Goal: Transaction & Acquisition: Purchase product/service

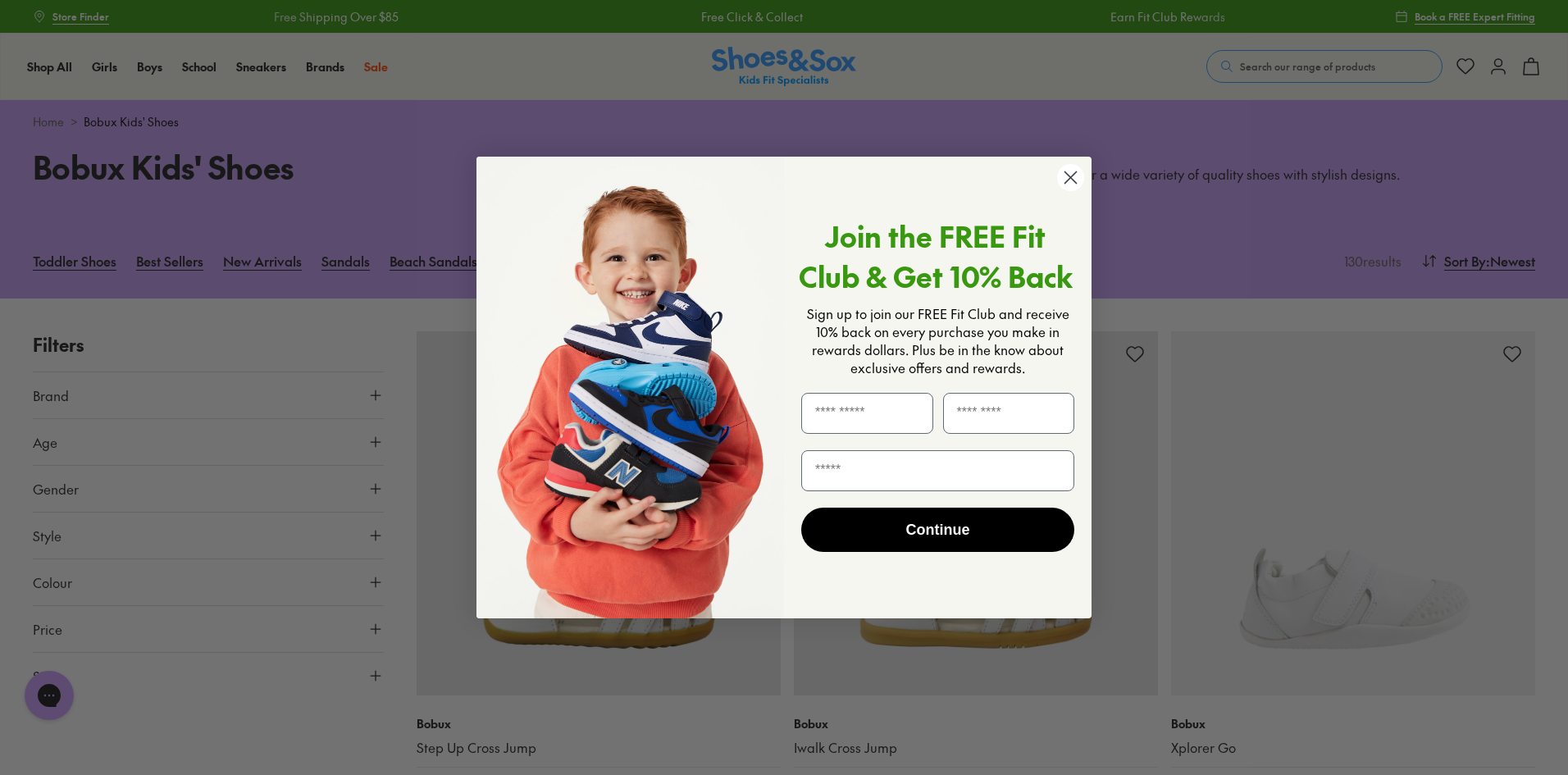
click at [1068, 172] on circle "Close dialog" at bounding box center [1070, 178] width 27 height 27
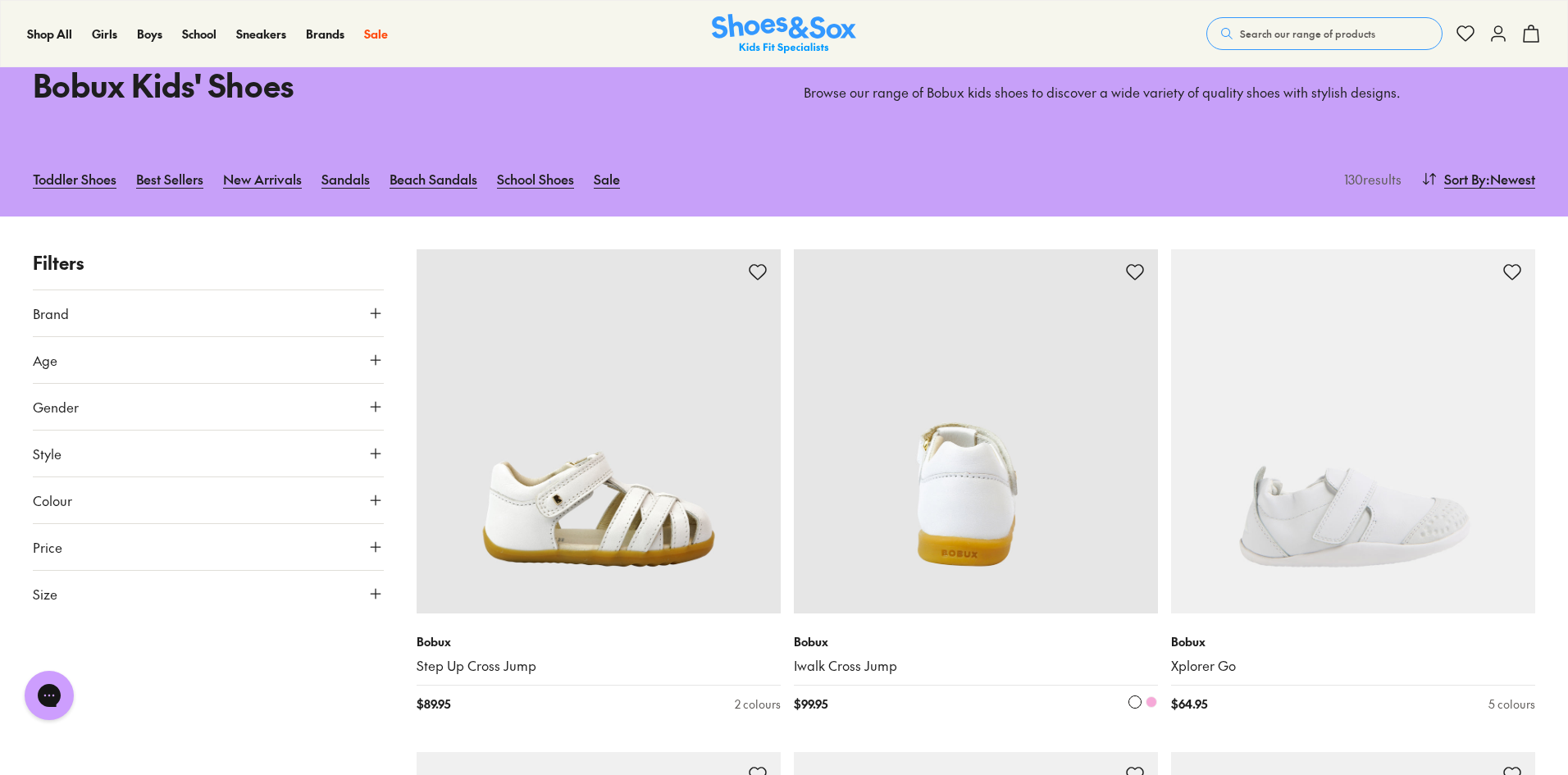
scroll to position [164, 0]
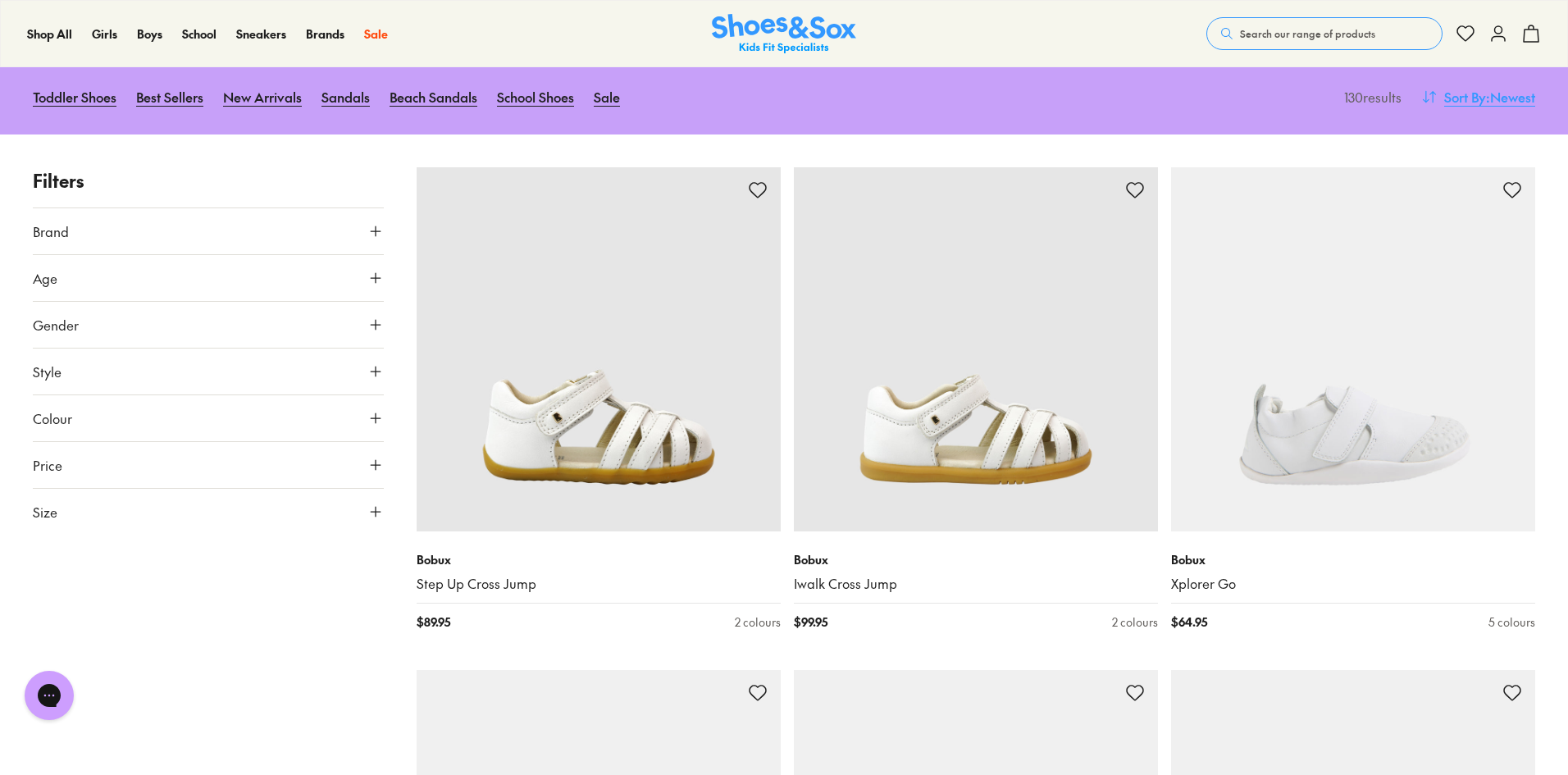
click at [1479, 97] on span "Sort By" at bounding box center [1465, 97] width 42 height 20
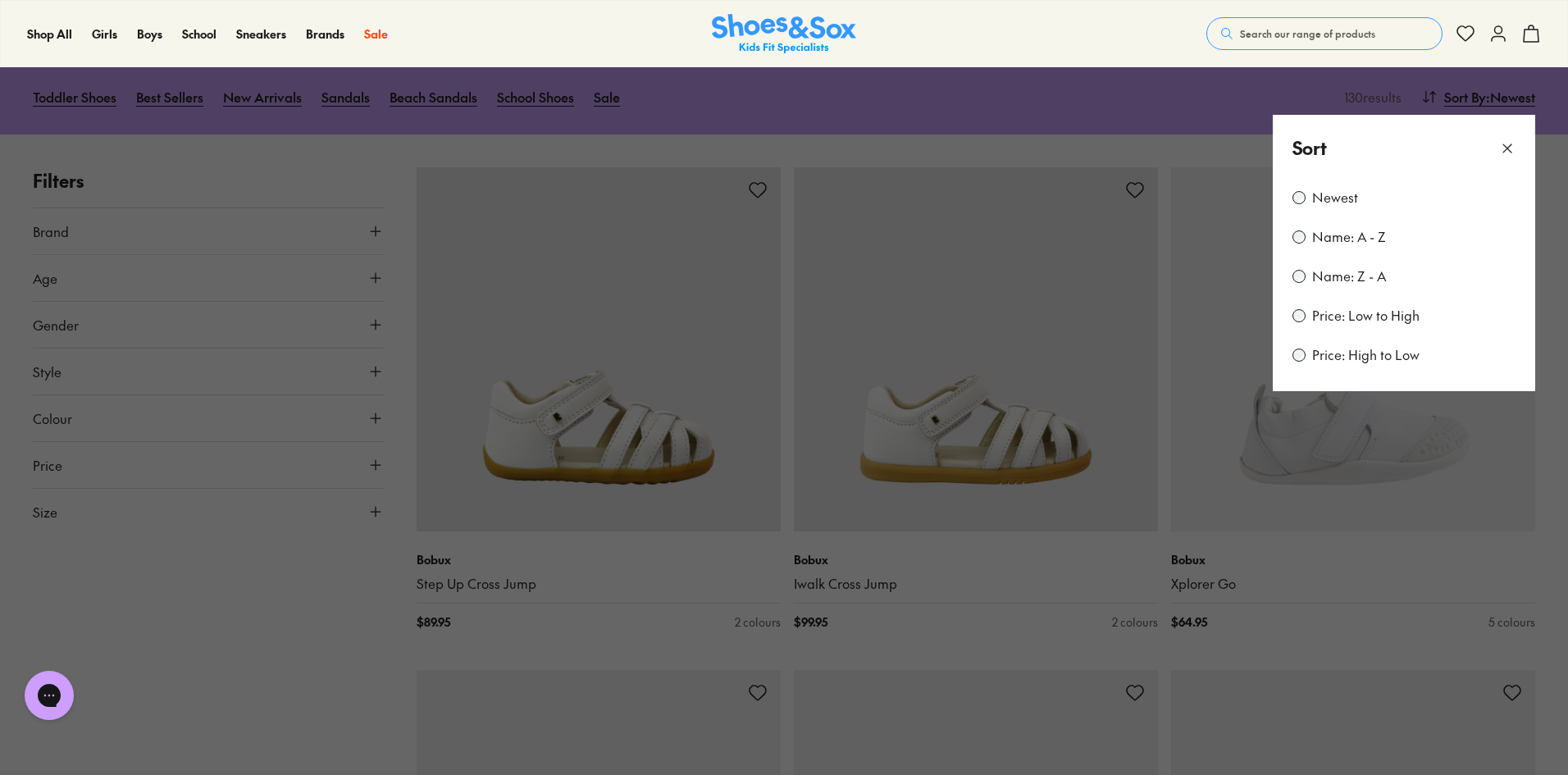
click at [1379, 314] on label "Price: Low to High" at bounding box center [1365, 316] width 108 height 18
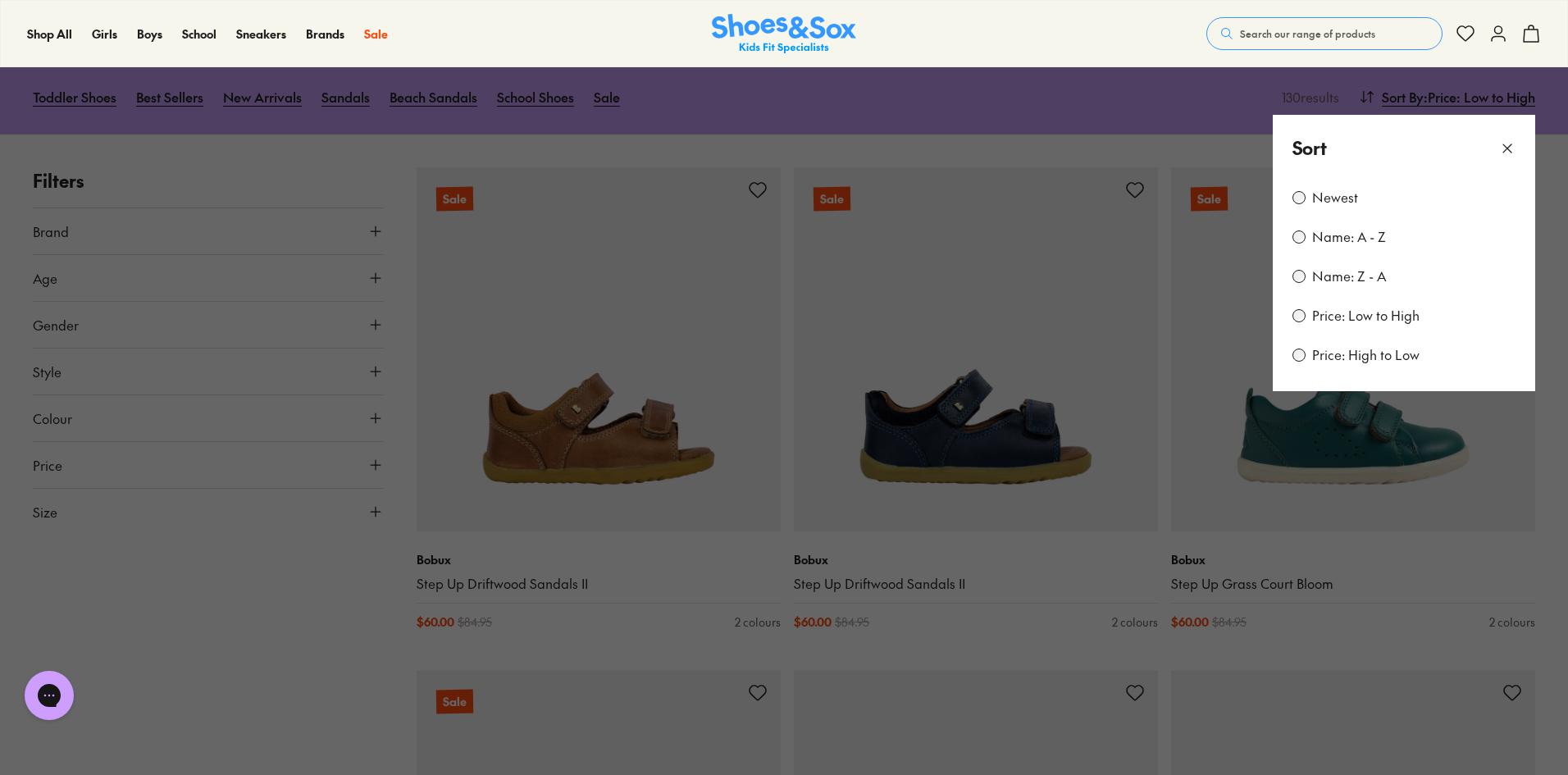
click at [318, 662] on button at bounding box center [784, 388] width 1568 height 775
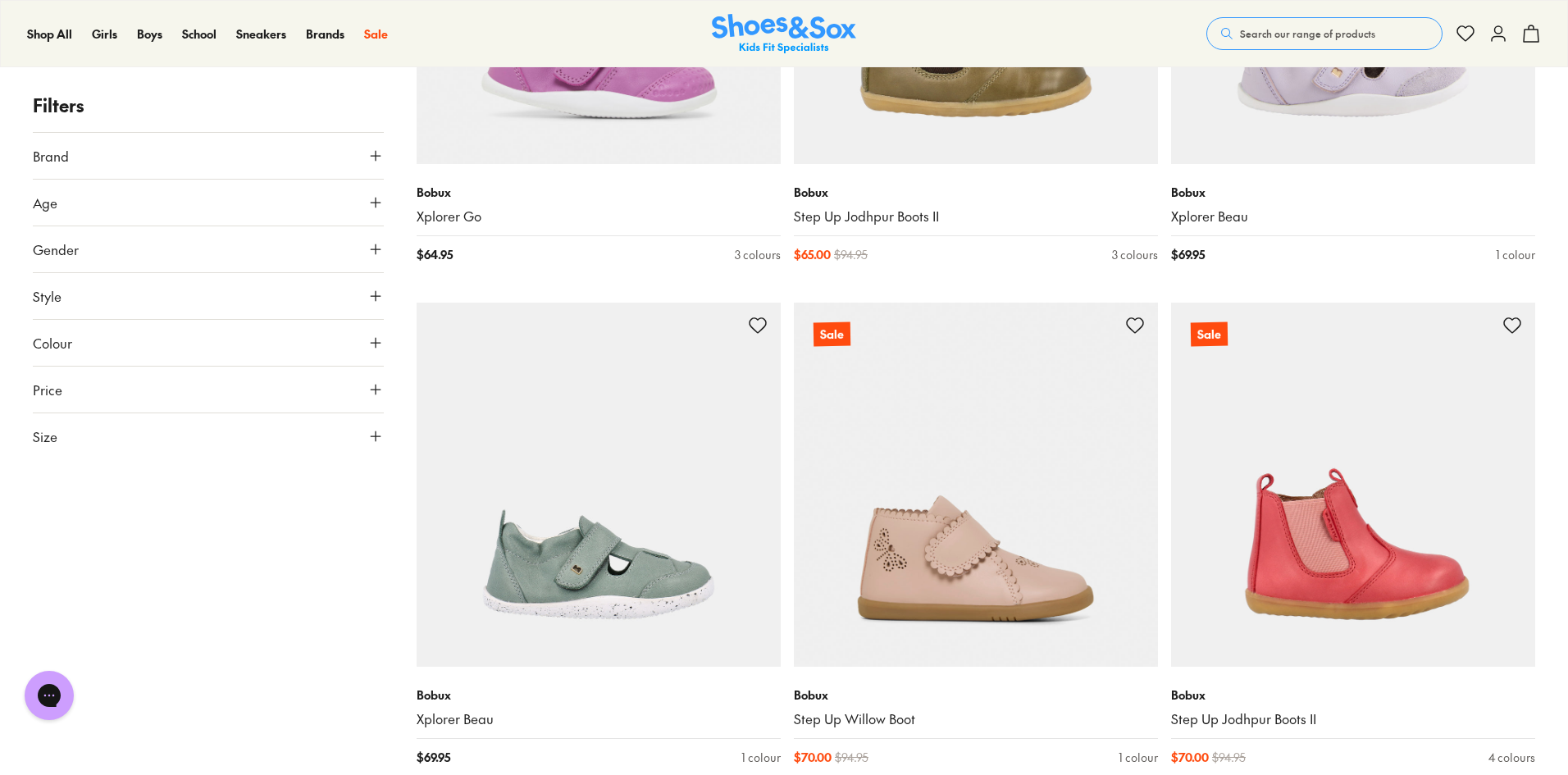
scroll to position [2378, 0]
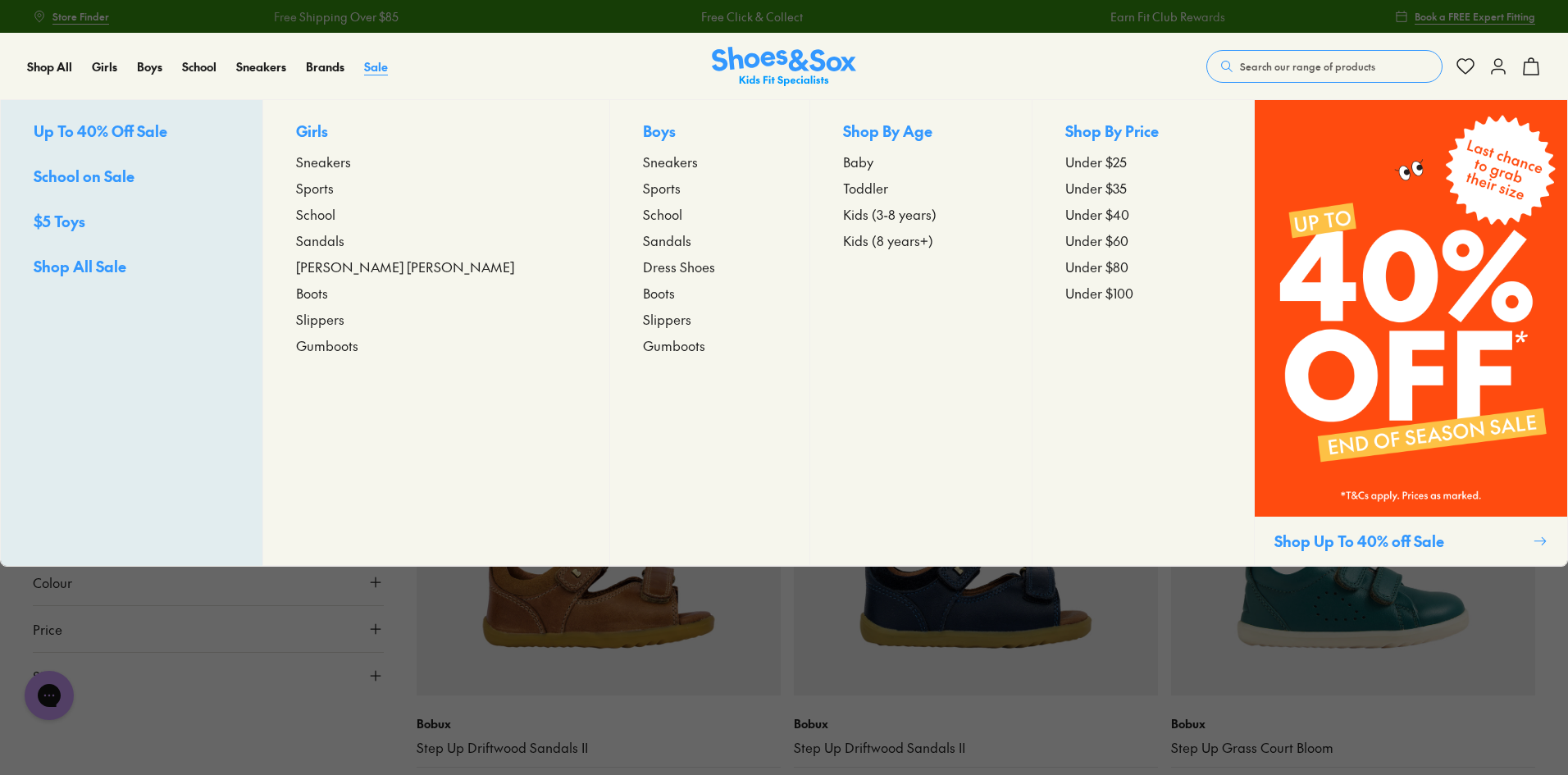
click at [372, 68] on span "Sale" at bounding box center [376, 67] width 24 height 16
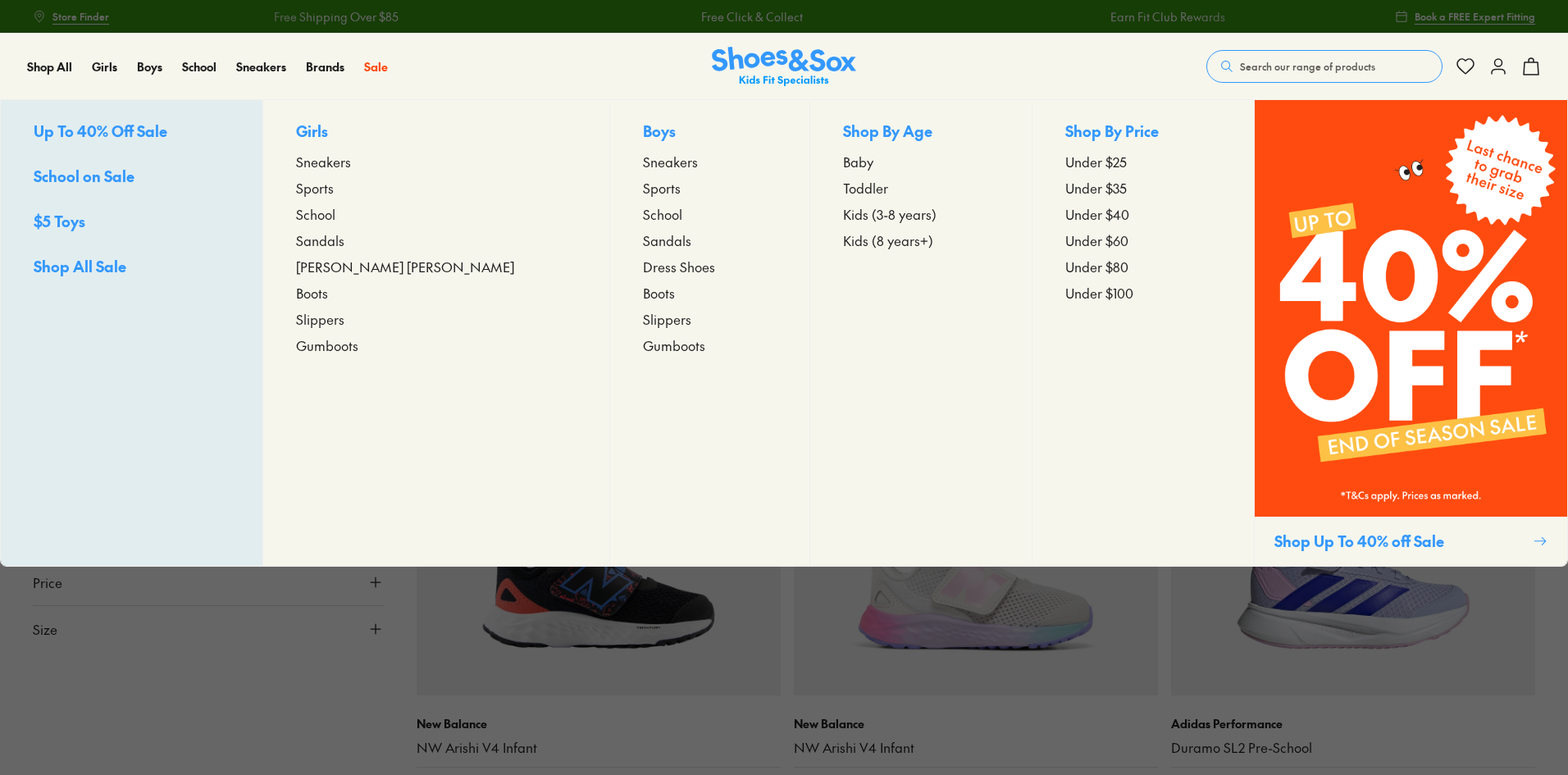
click at [1362, 291] on img at bounding box center [1412, 308] width 313 height 417
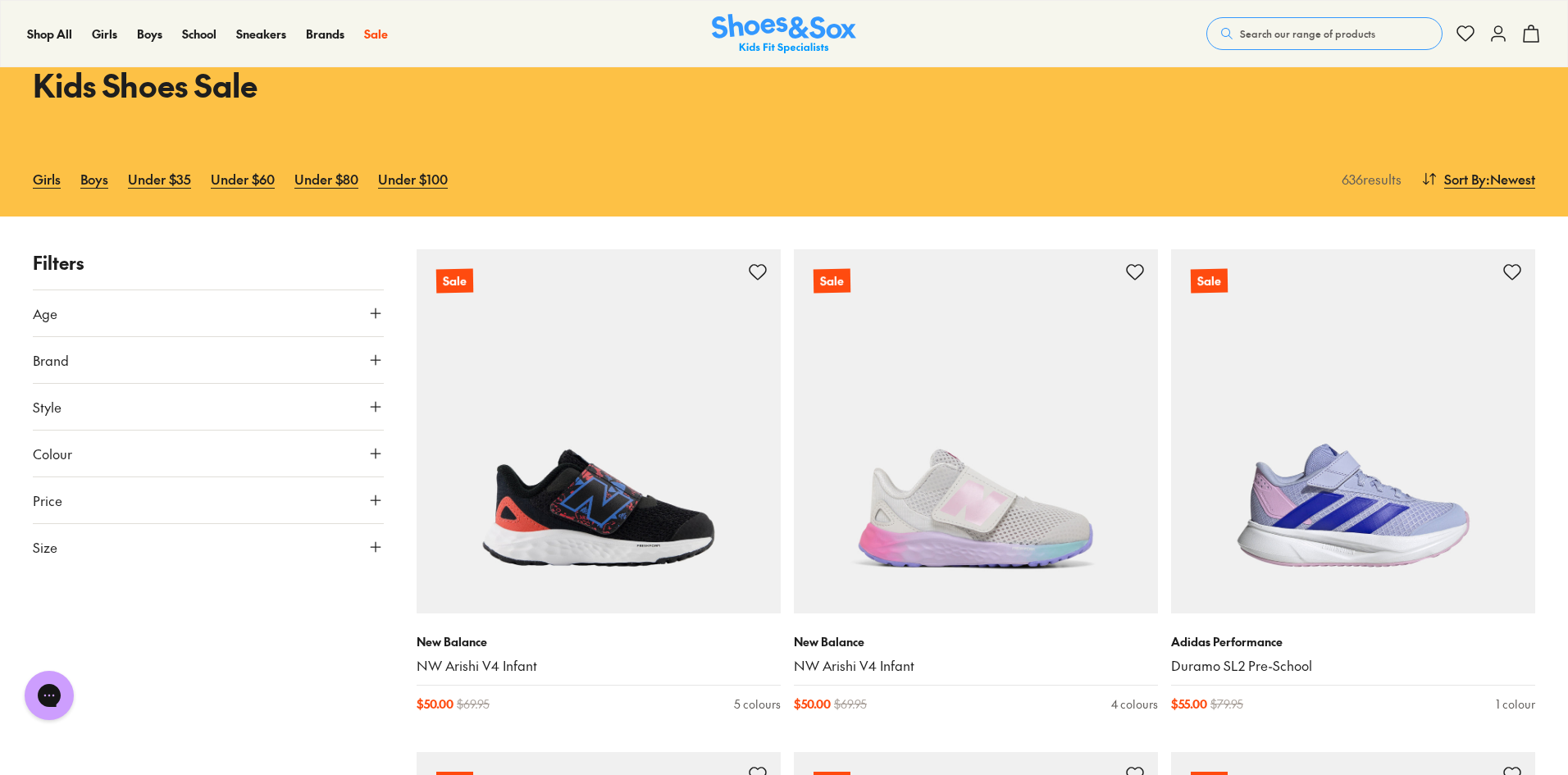
click at [122, 545] on button "Size" at bounding box center [208, 547] width 351 height 46
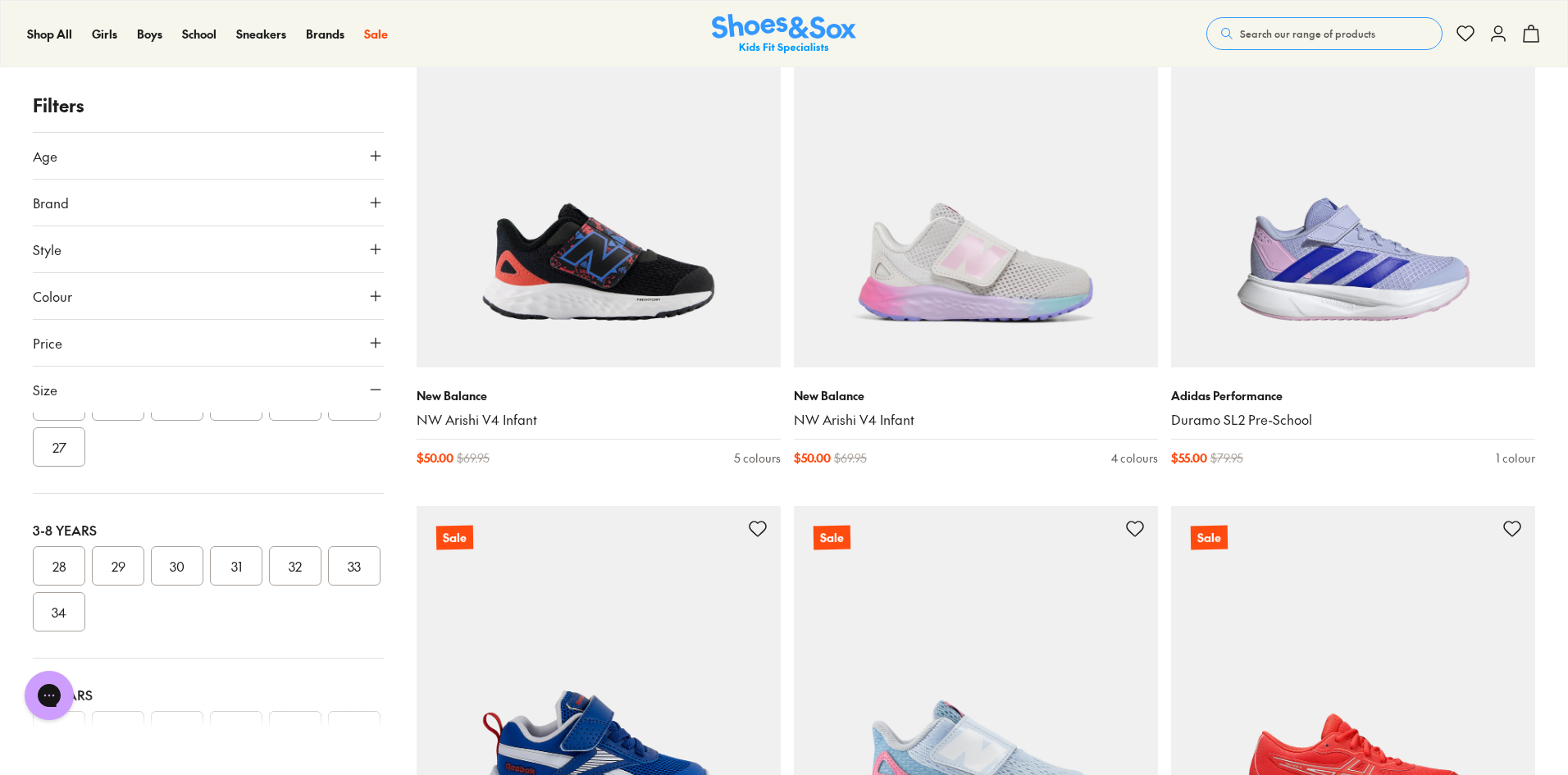
scroll to position [164, 0]
click at [328, 503] on button "26" at bounding box center [354, 483] width 52 height 39
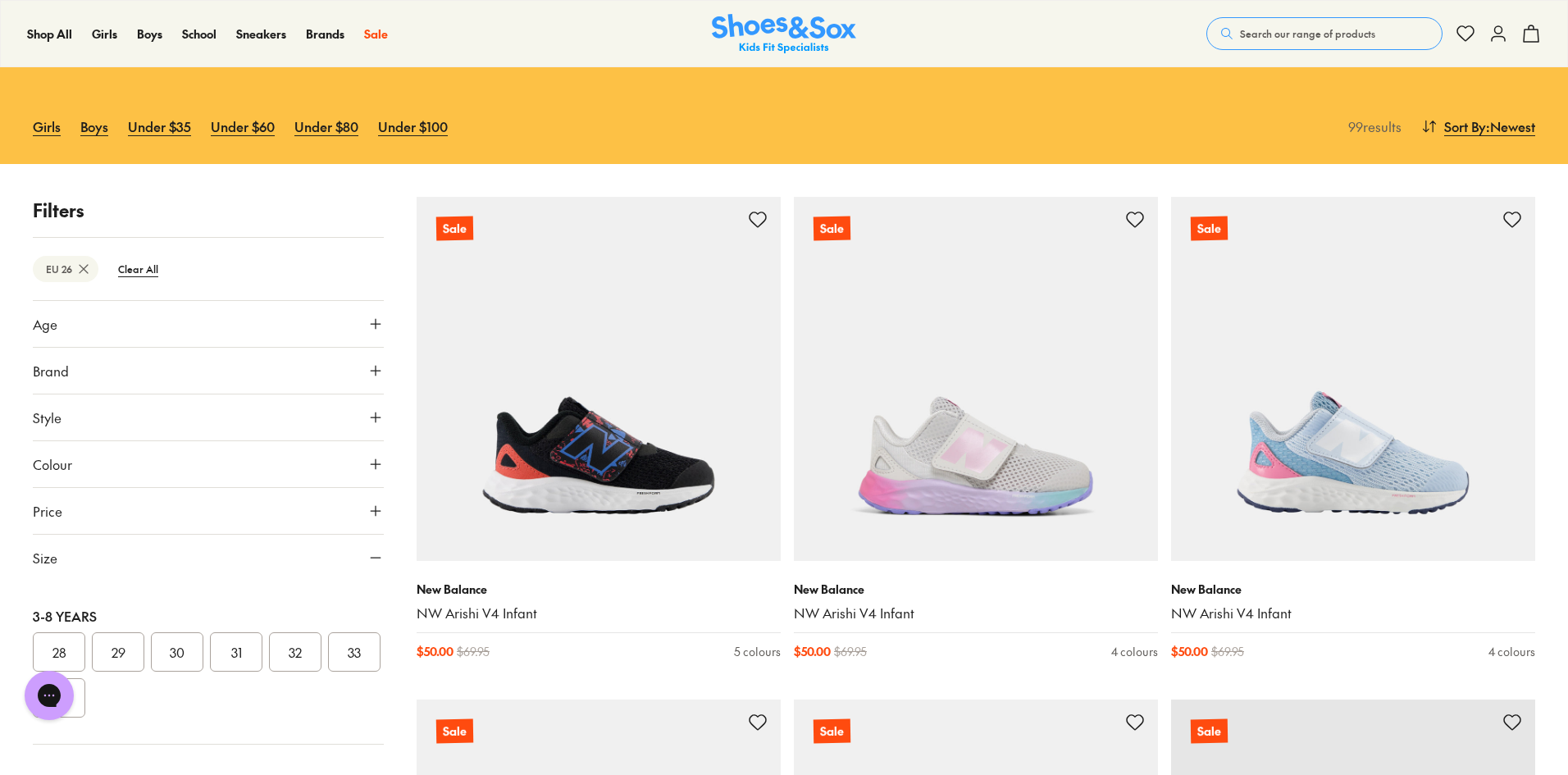
scroll to position [246, 0]
click at [85, 619] on button "27" at bounding box center [59, 615] width 52 height 39
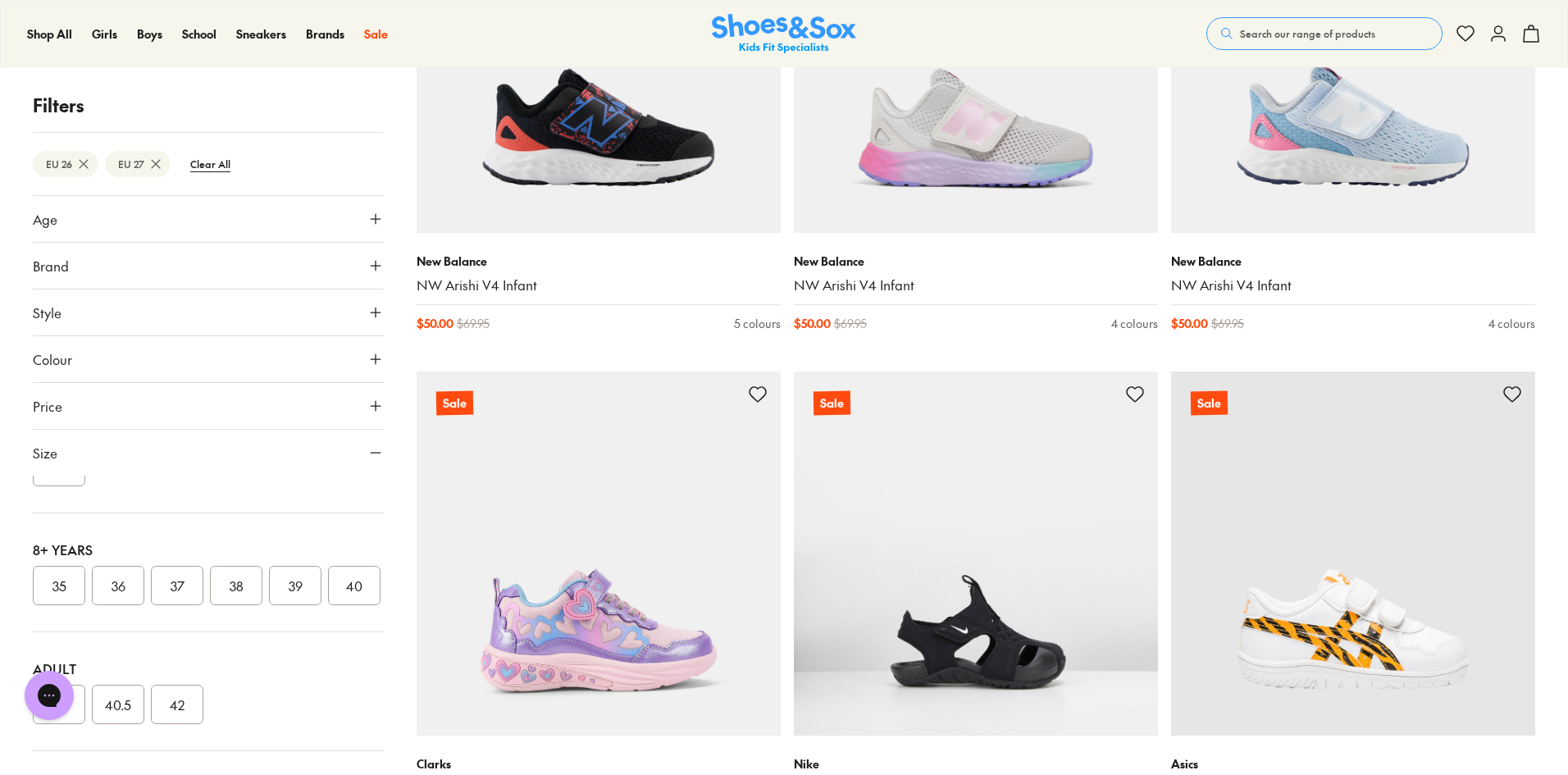
scroll to position [16, 0]
click at [328, 575] on button "40" at bounding box center [354, 570] width 52 height 39
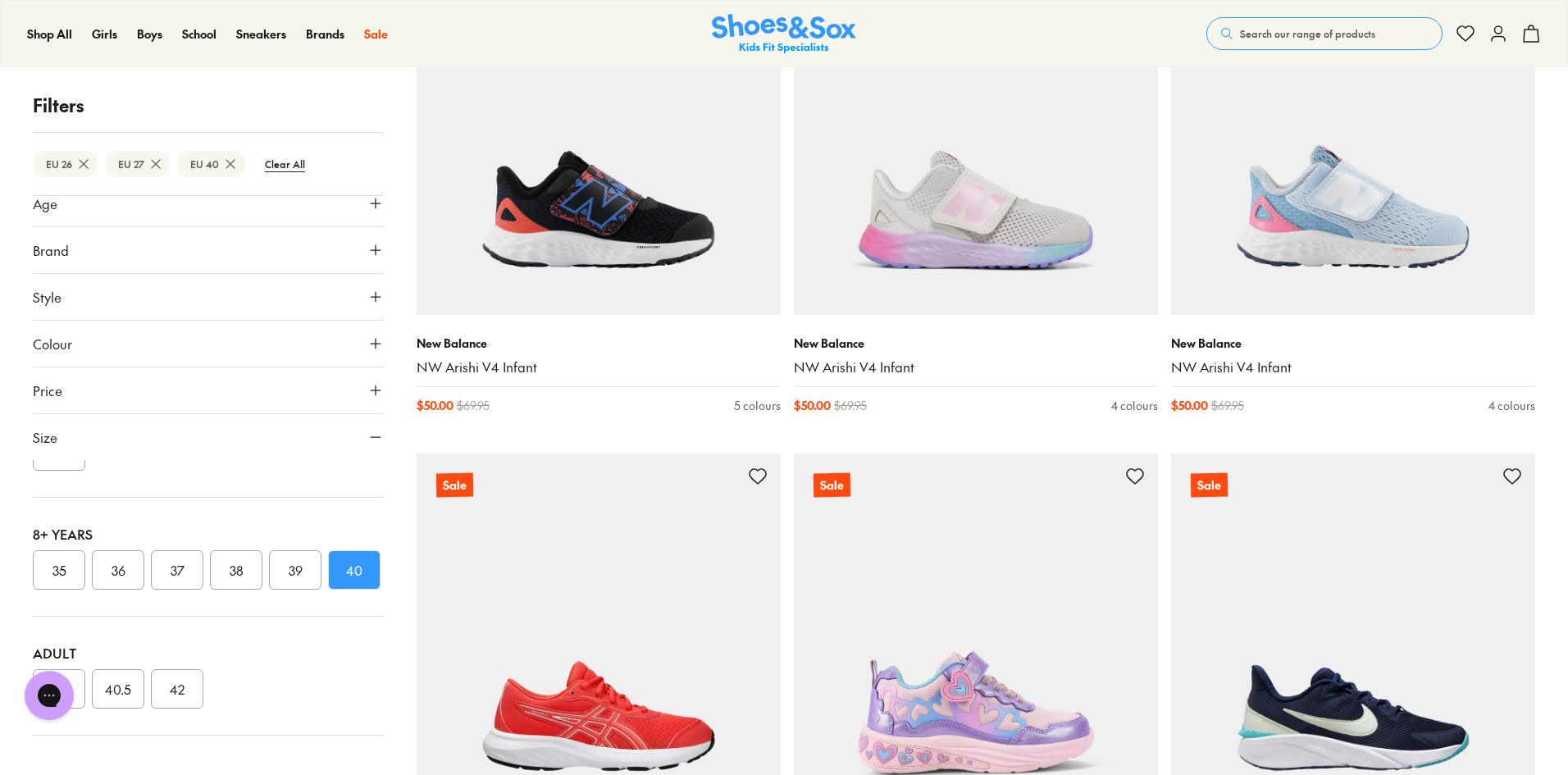
scroll to position [708, 0]
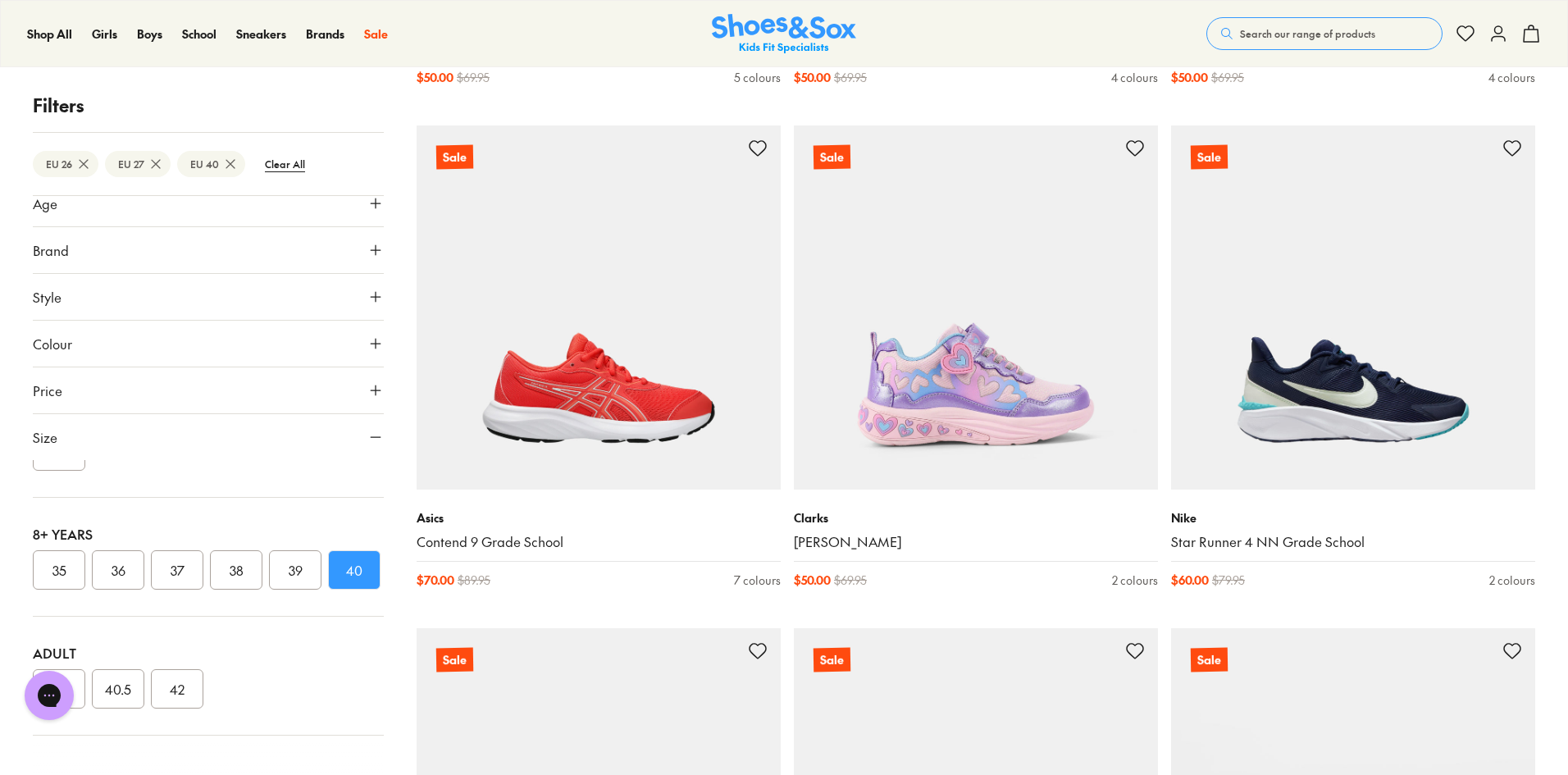
click at [85, 675] on div "39.5 40.5 42" at bounding box center [208, 689] width 351 height 39
click at [81, 675] on div "Chat with us" at bounding box center [49, 695] width 66 height 60
click at [84, 675] on button "39.5" at bounding box center [59, 689] width 52 height 39
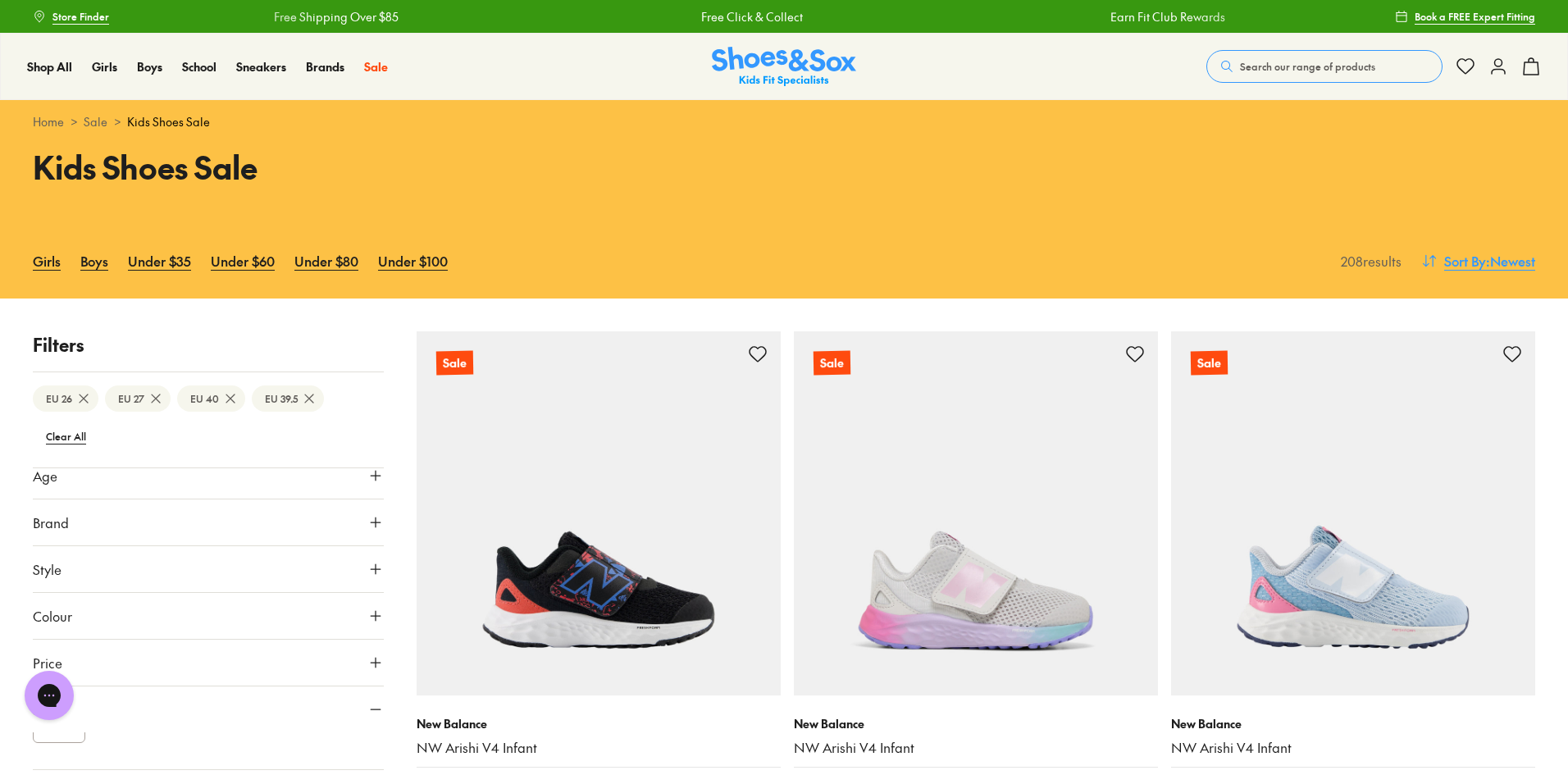
click at [1463, 265] on span "Sort By" at bounding box center [1465, 260] width 42 height 20
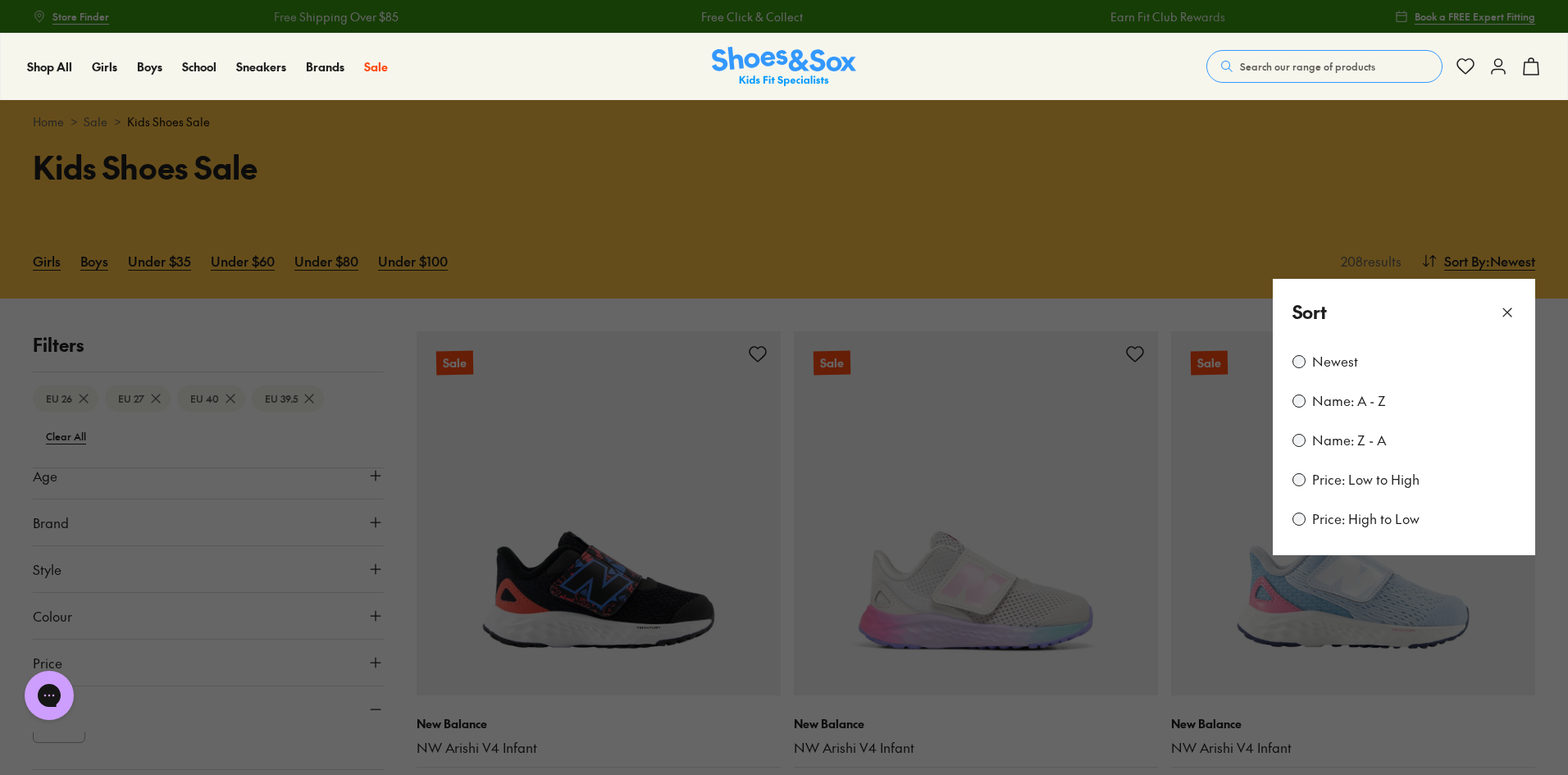
click at [1328, 477] on label "Price: Low to High" at bounding box center [1365, 480] width 108 height 18
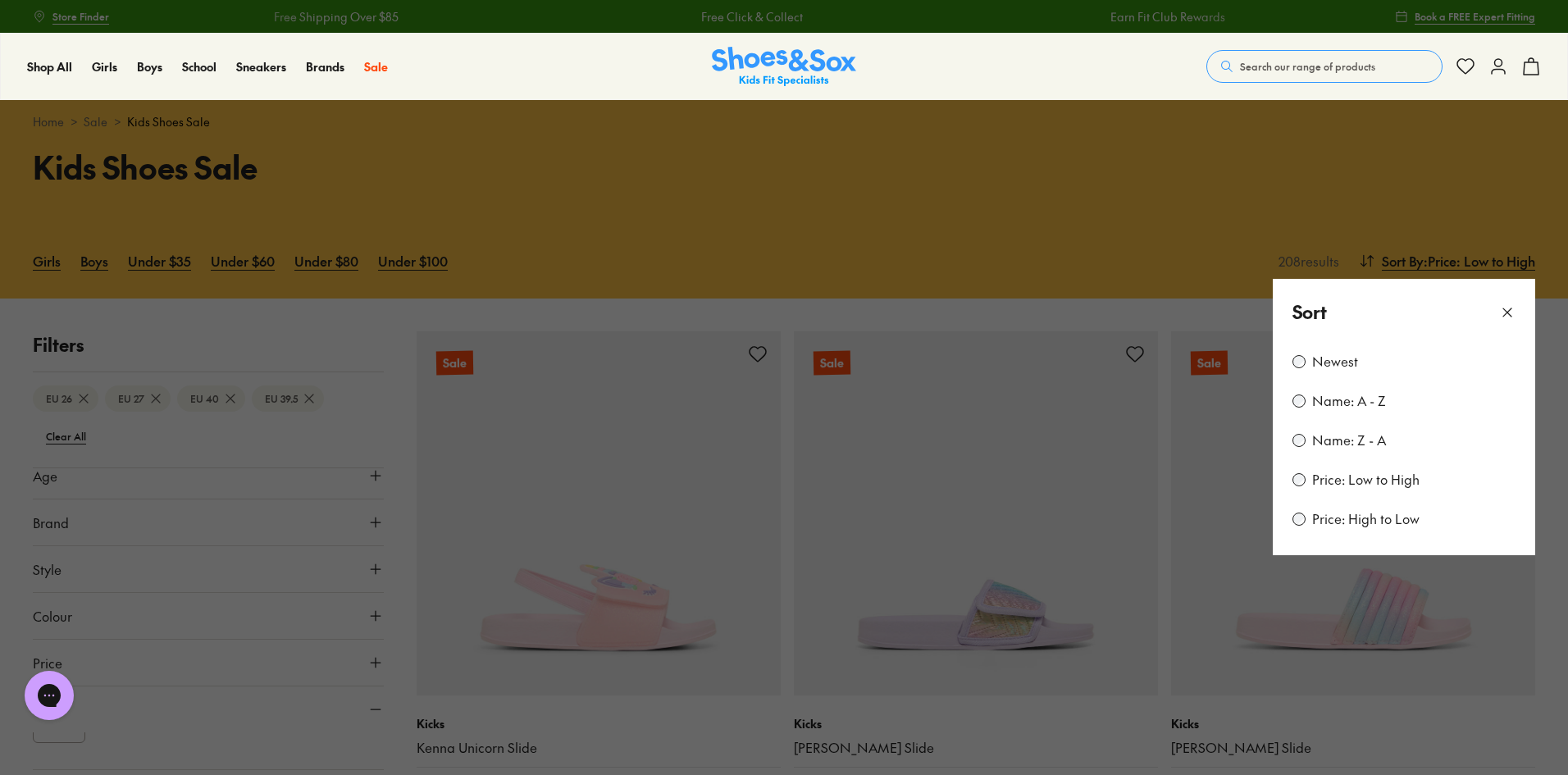
click at [898, 298] on button at bounding box center [784, 388] width 1568 height 775
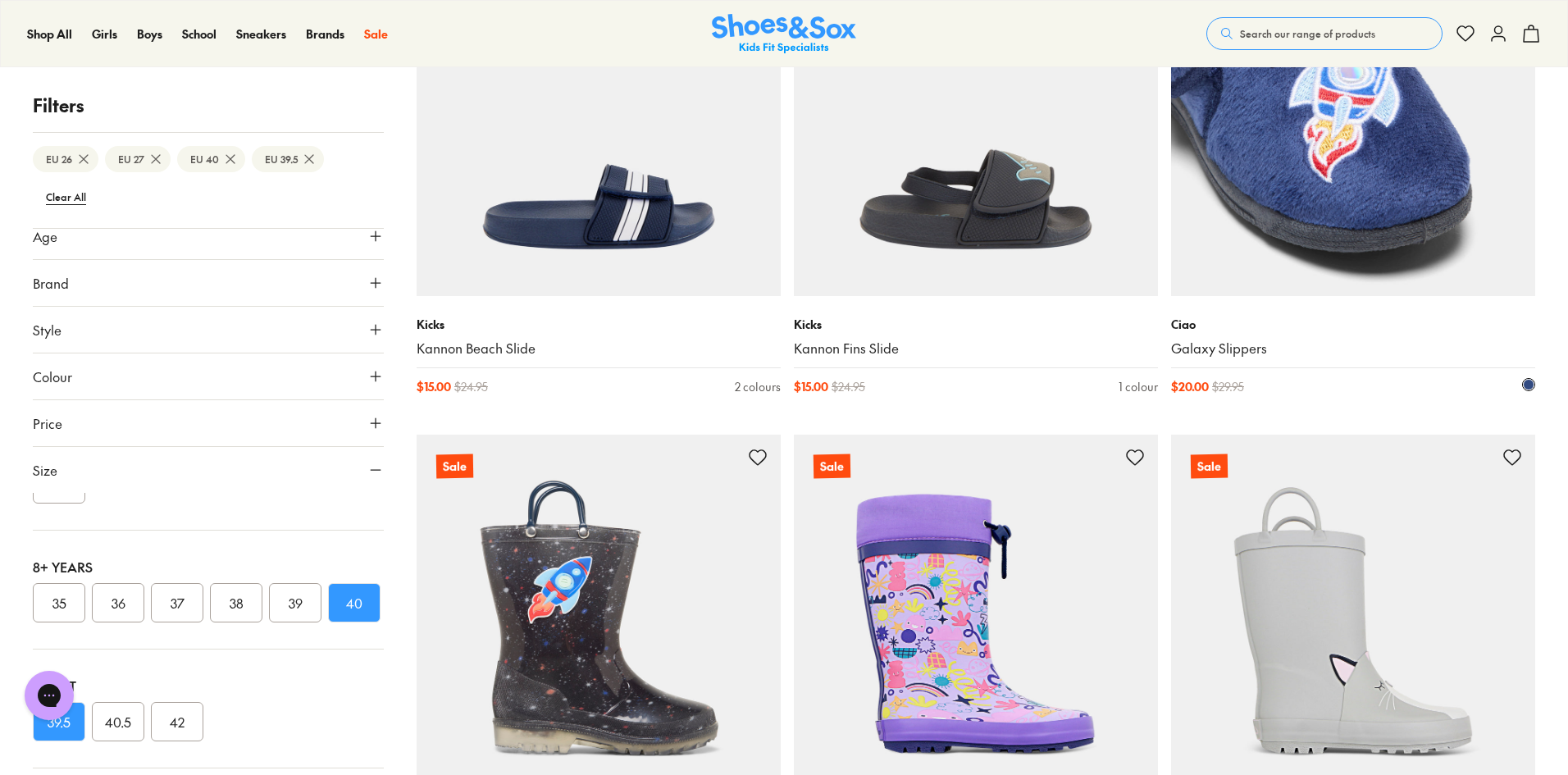
scroll to position [1067, 0]
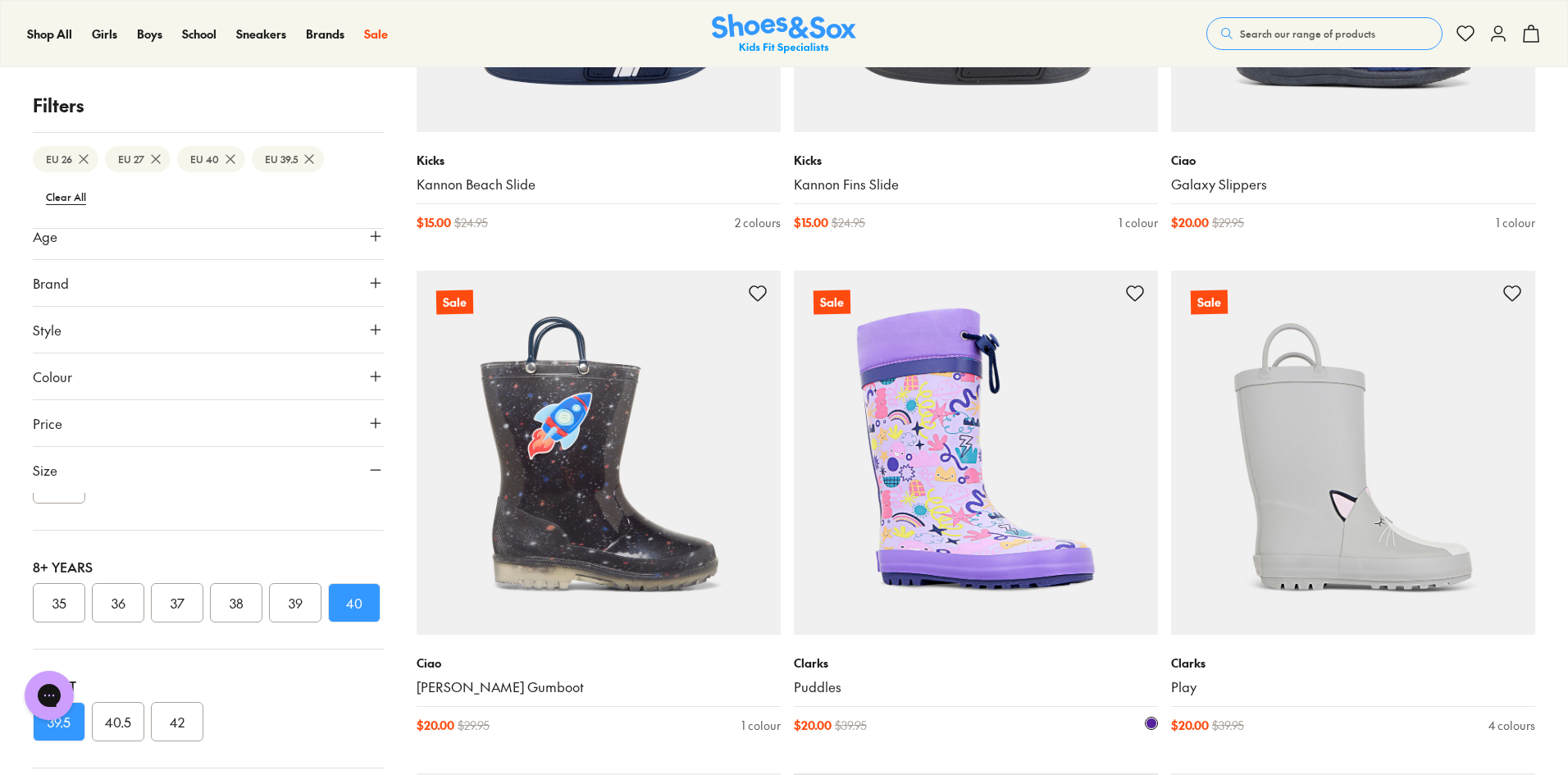
drag, startPoint x: 812, startPoint y: 670, endPoint x: 1026, endPoint y: 737, distance: 224.2
click at [1026, 737] on div "Clarks Puddles $ 20.00 $ 39.95 1 colour" at bounding box center [976, 694] width 364 height 119
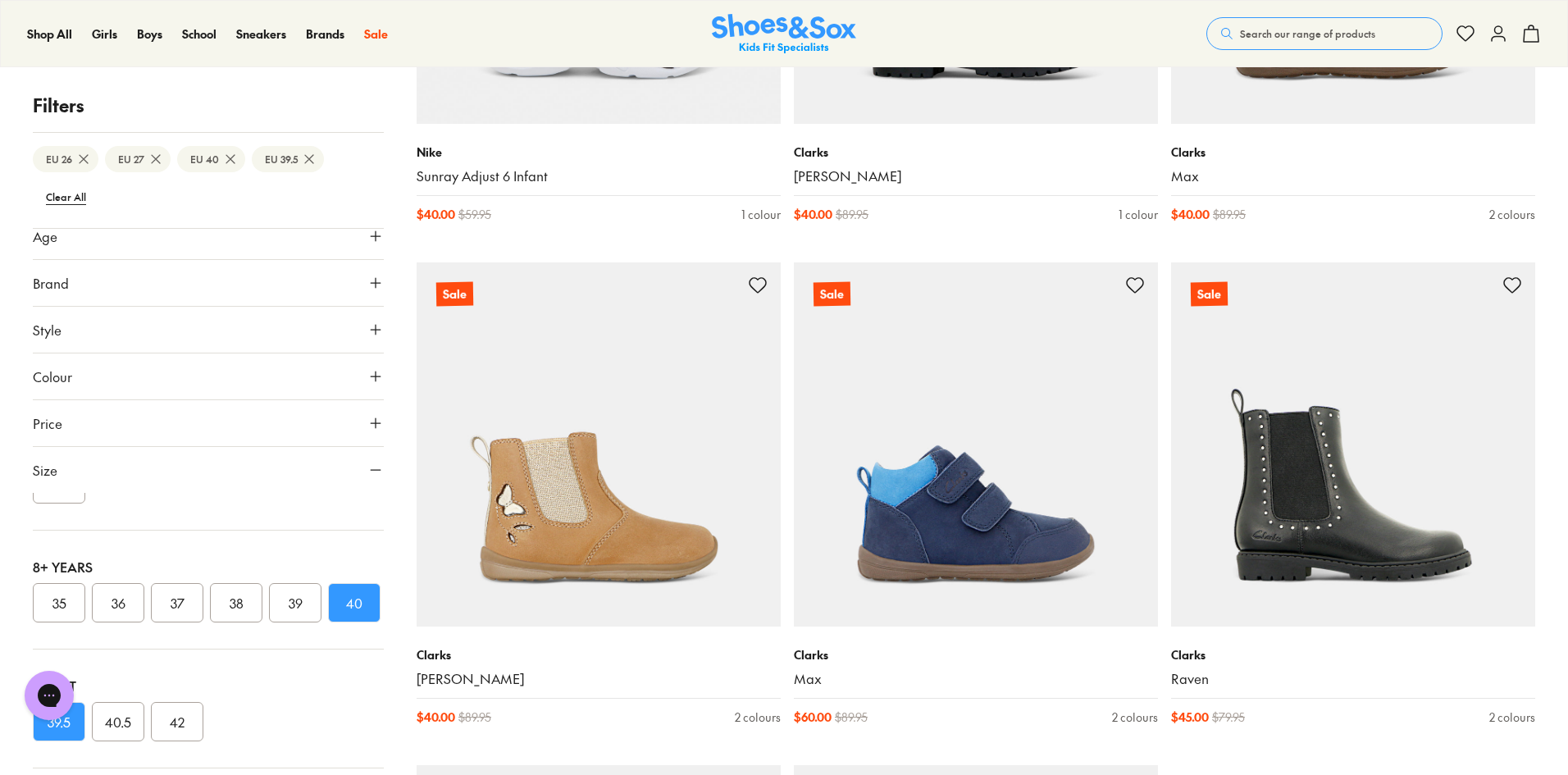
scroll to position [4675, 0]
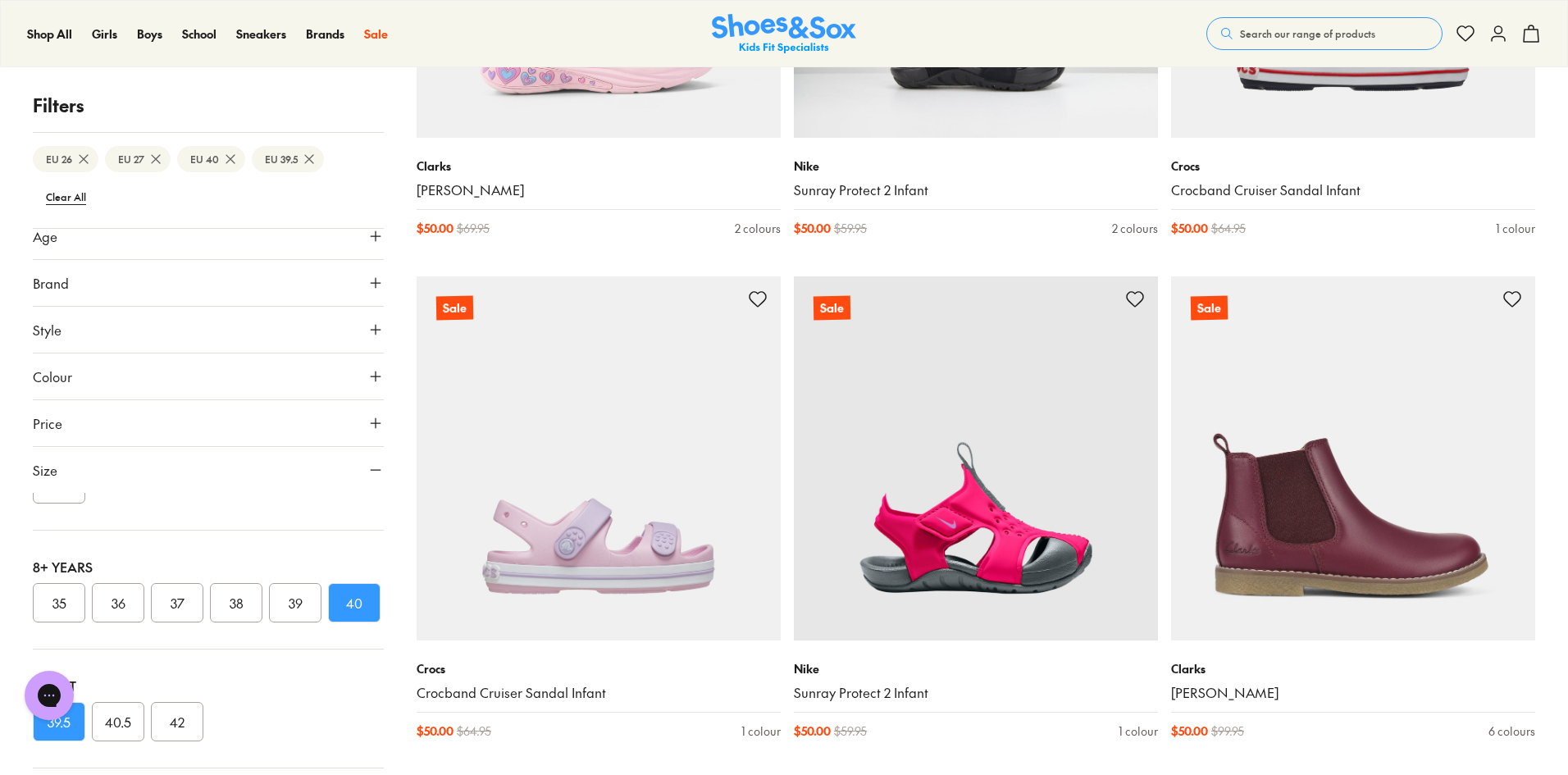
scroll to position [9432, 0]
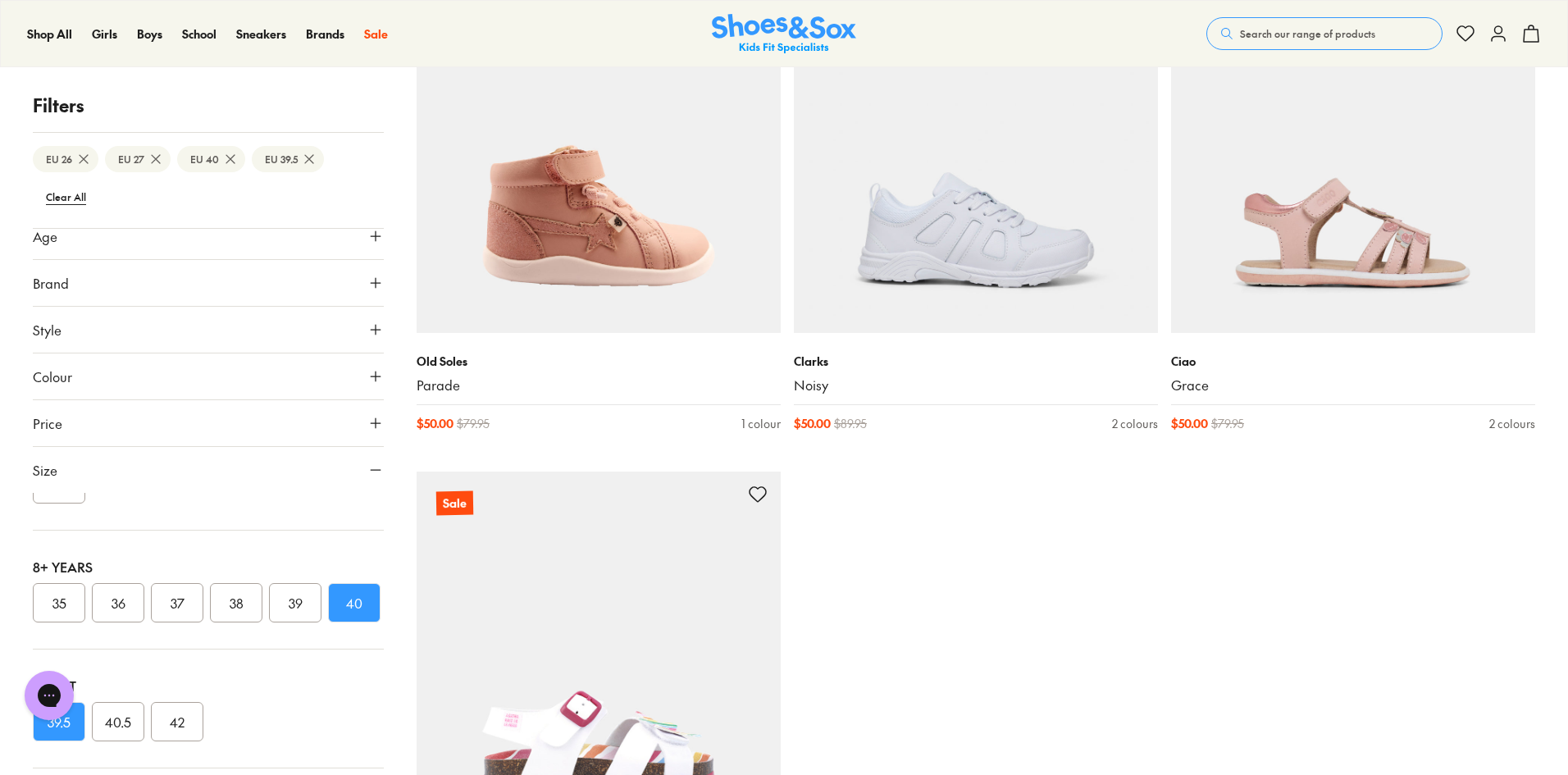
scroll to position [10498, 0]
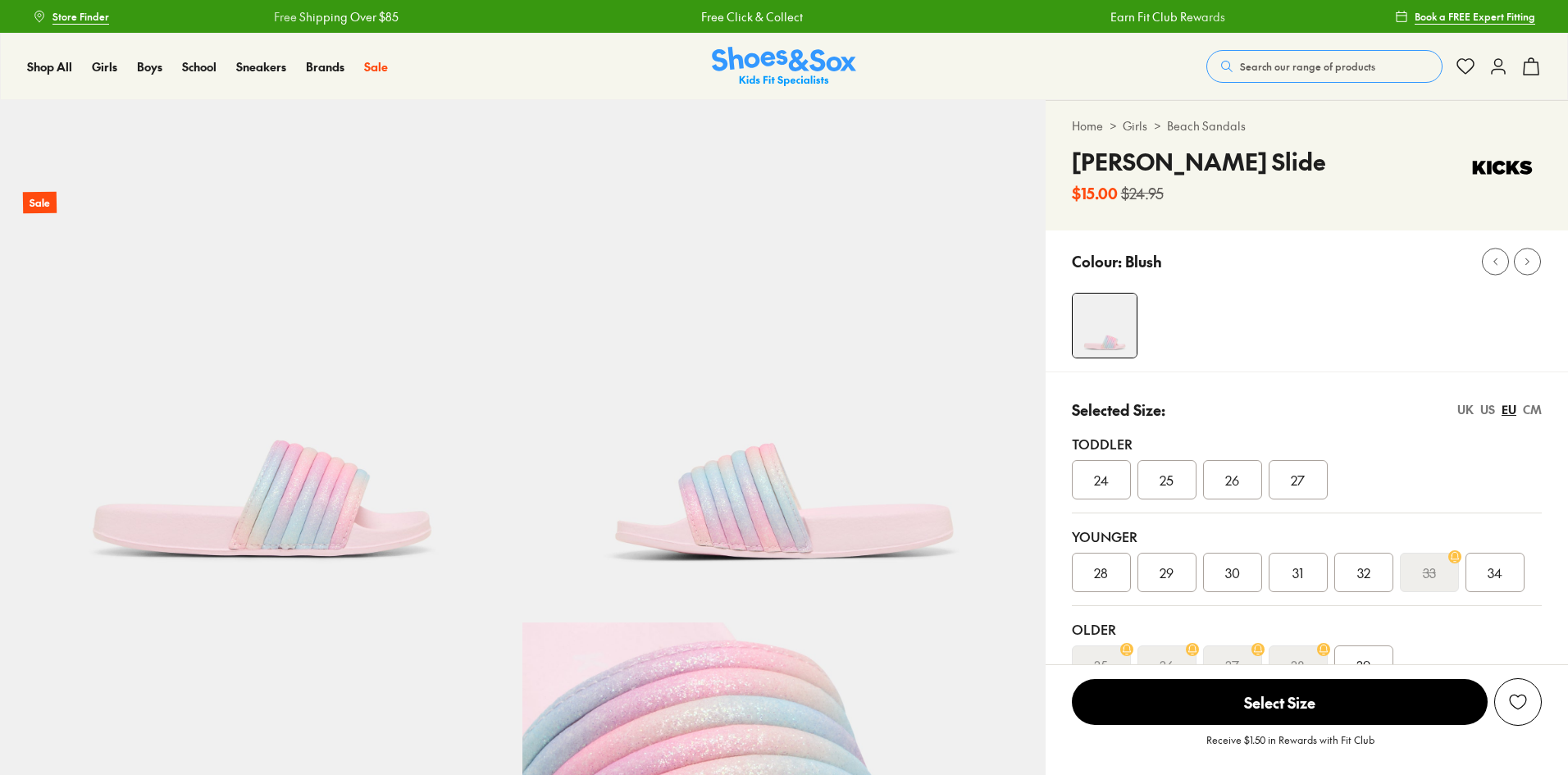
select select "*"
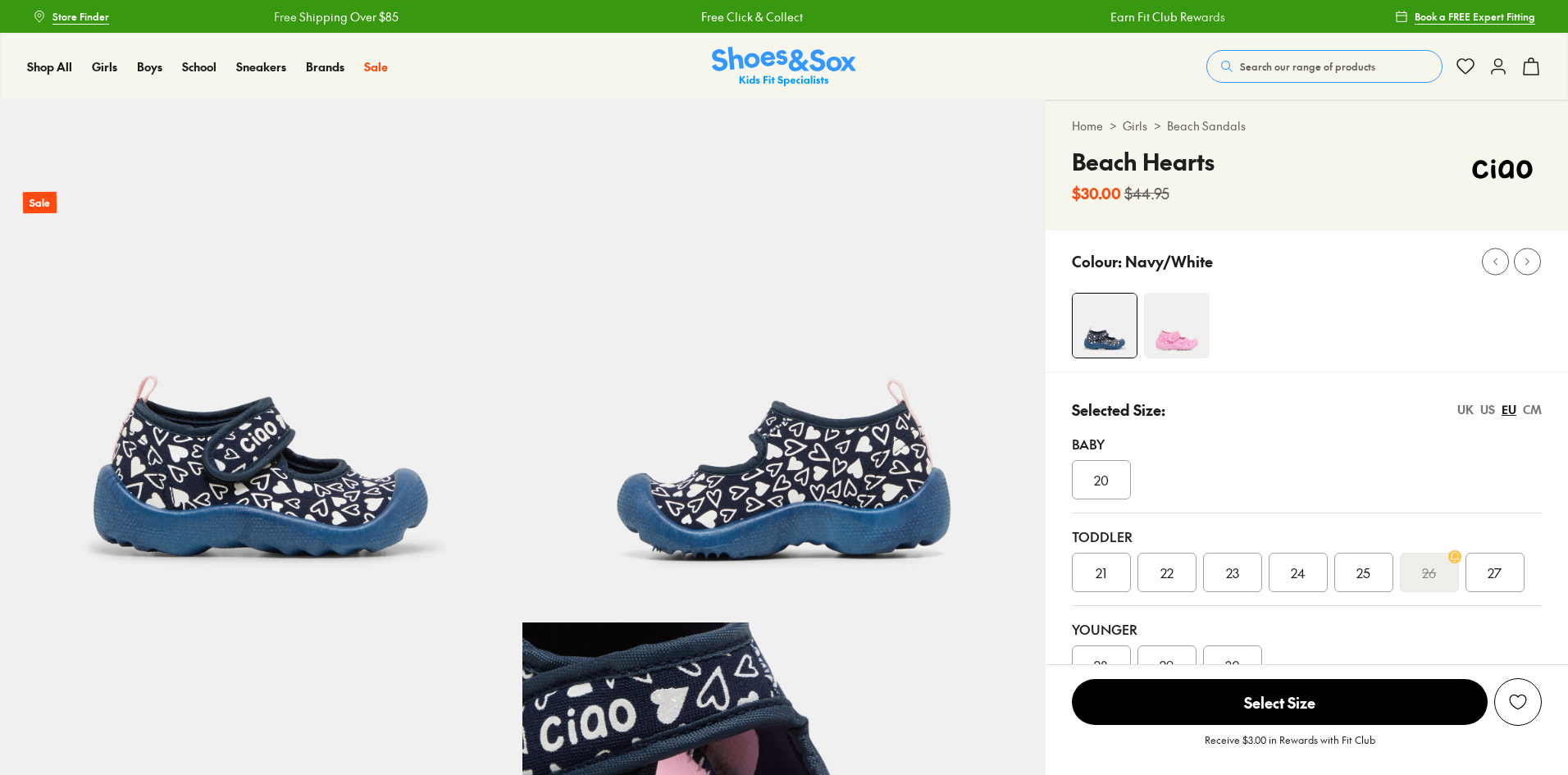
select select "*"
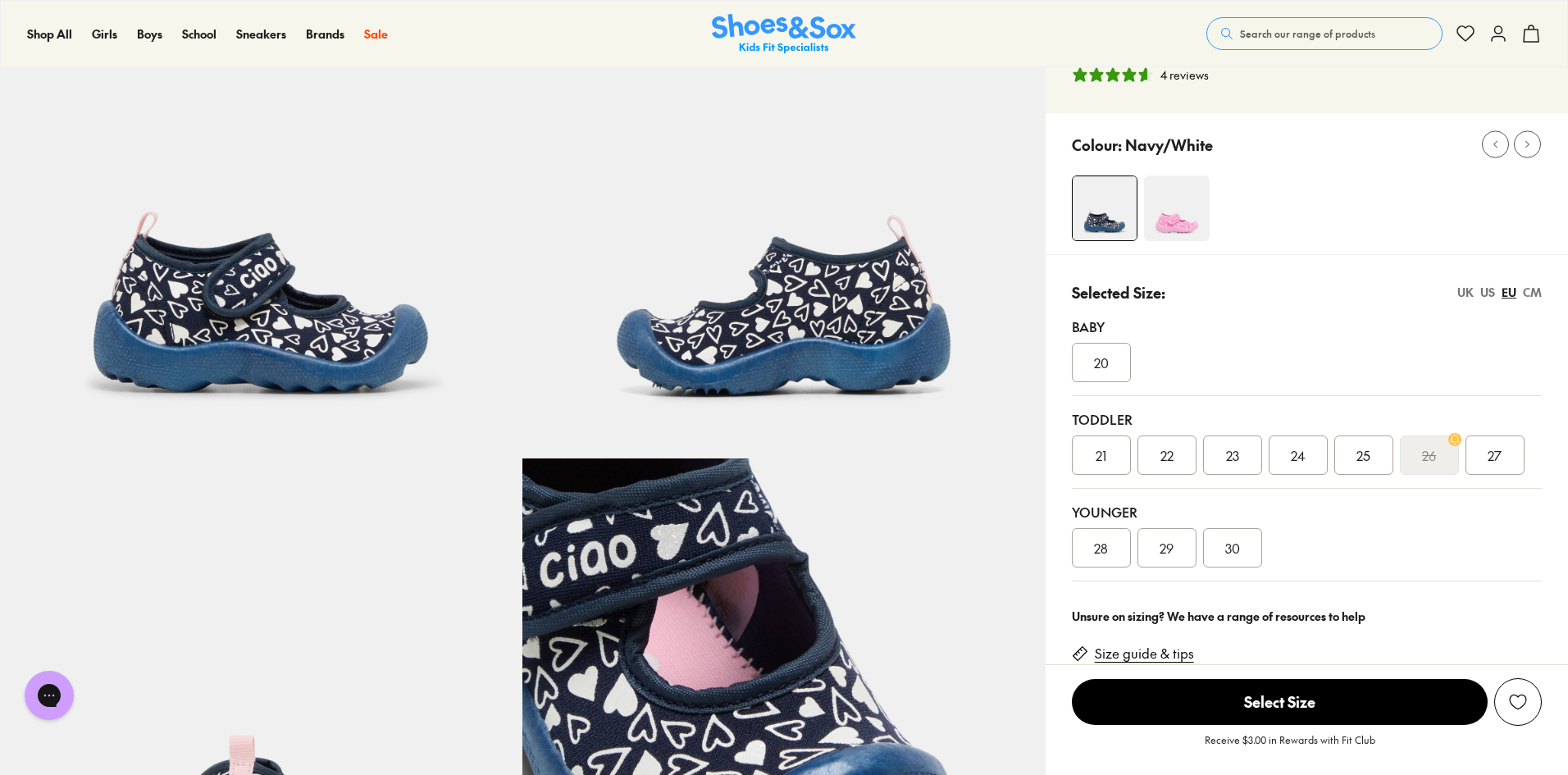
scroll to position [82, 0]
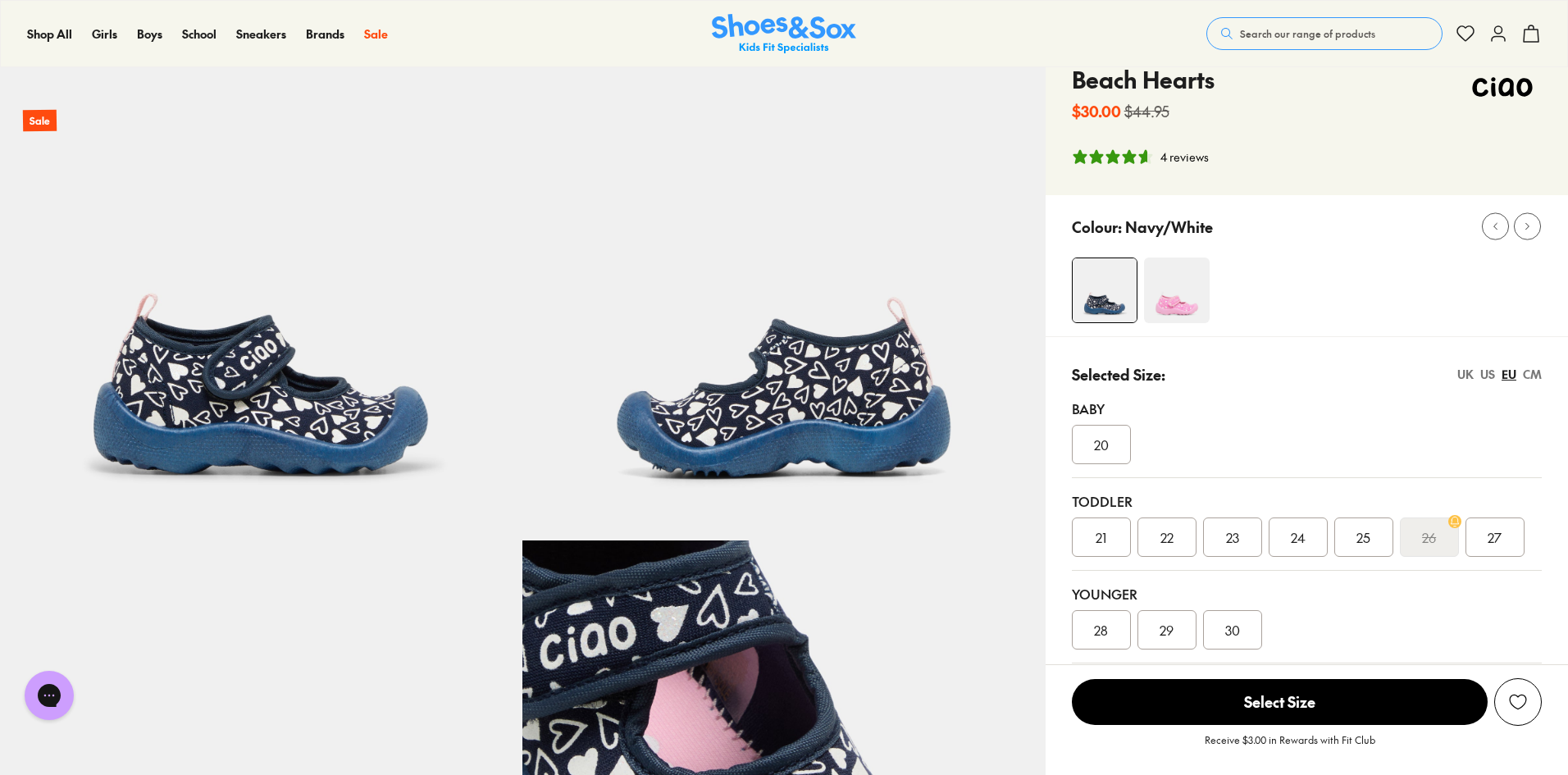
click at [1172, 289] on img at bounding box center [1177, 291] width 66 height 66
